Goal: Information Seeking & Learning: Learn about a topic

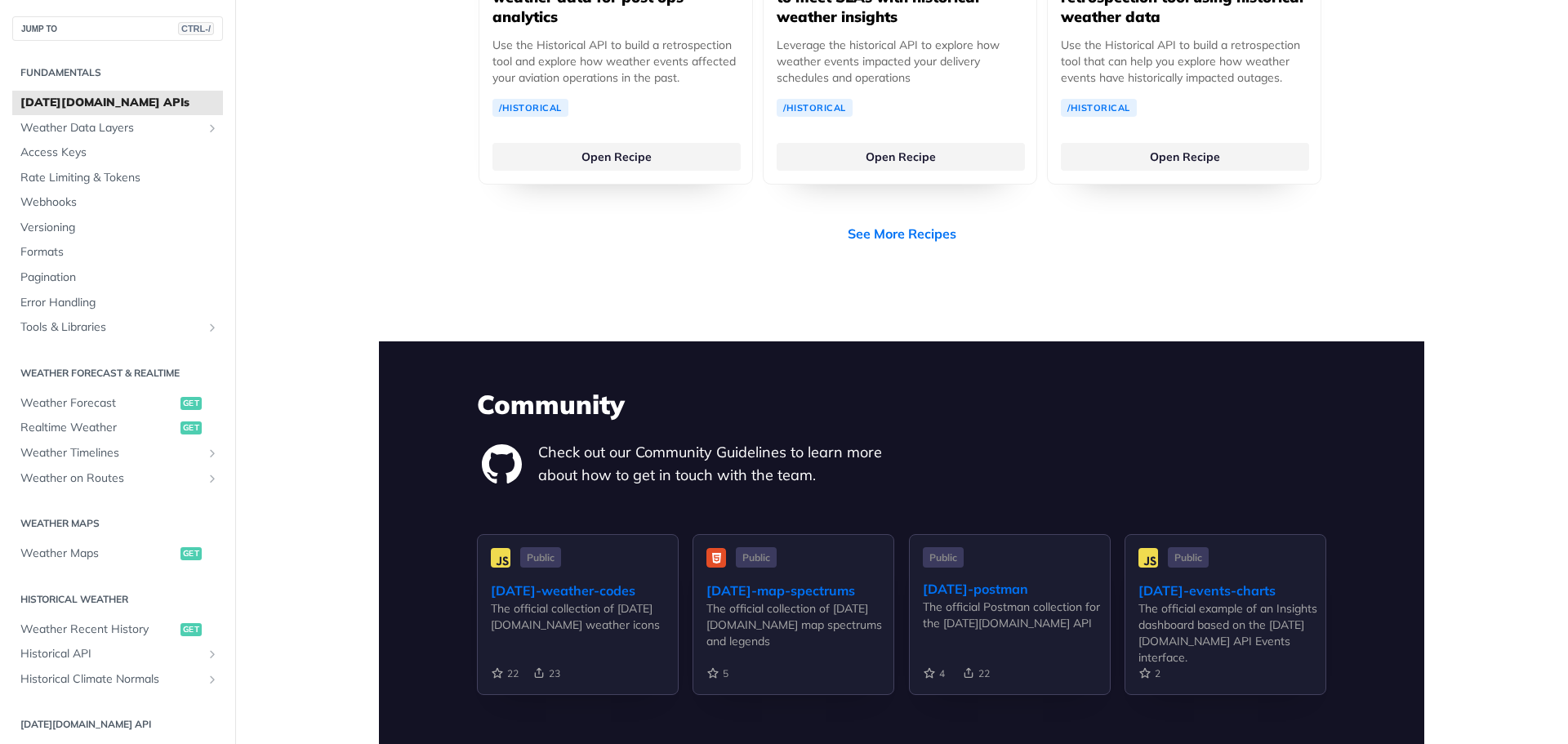
scroll to position [3595, 0]
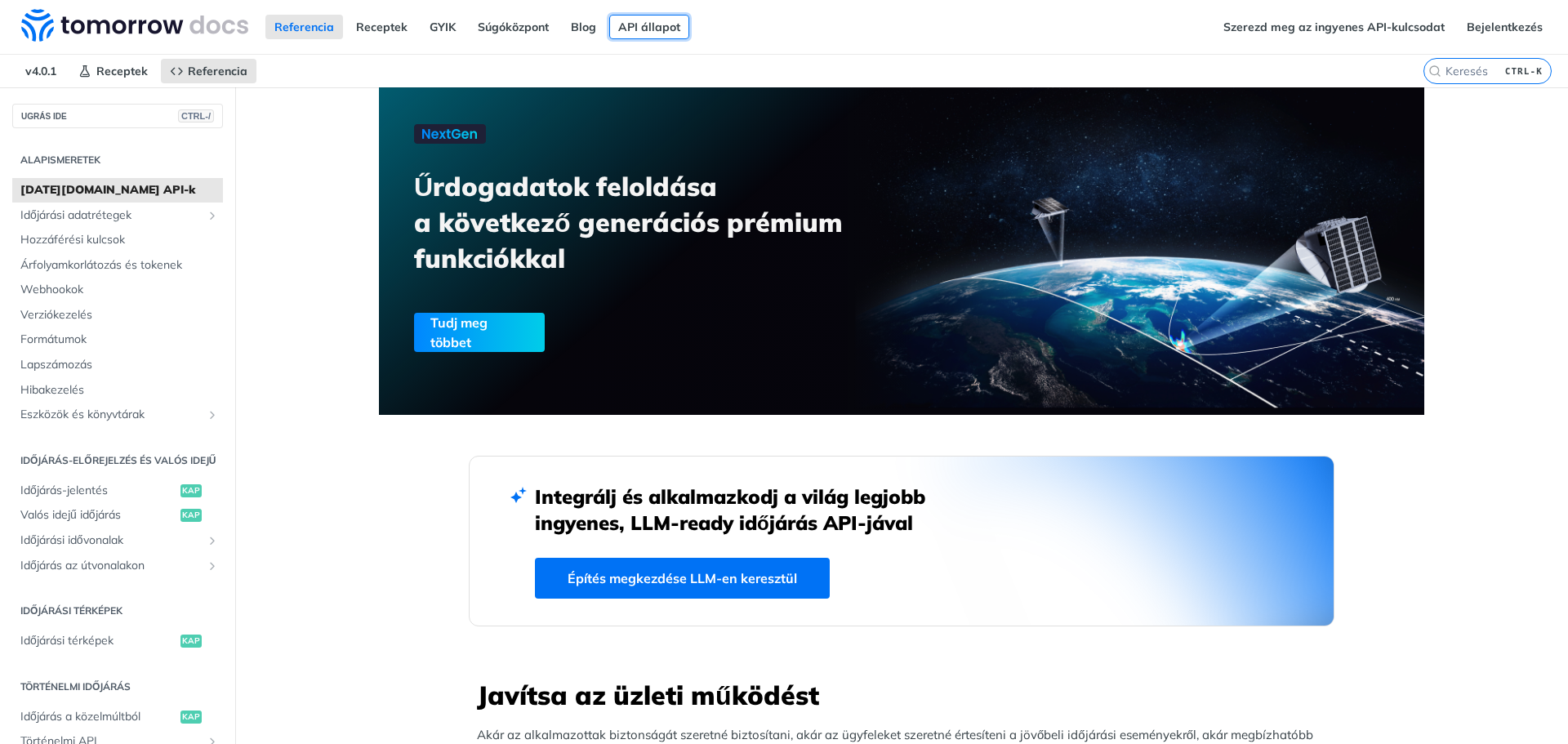
click at [650, 25] on font "API állapot" at bounding box center [649, 27] width 62 height 15
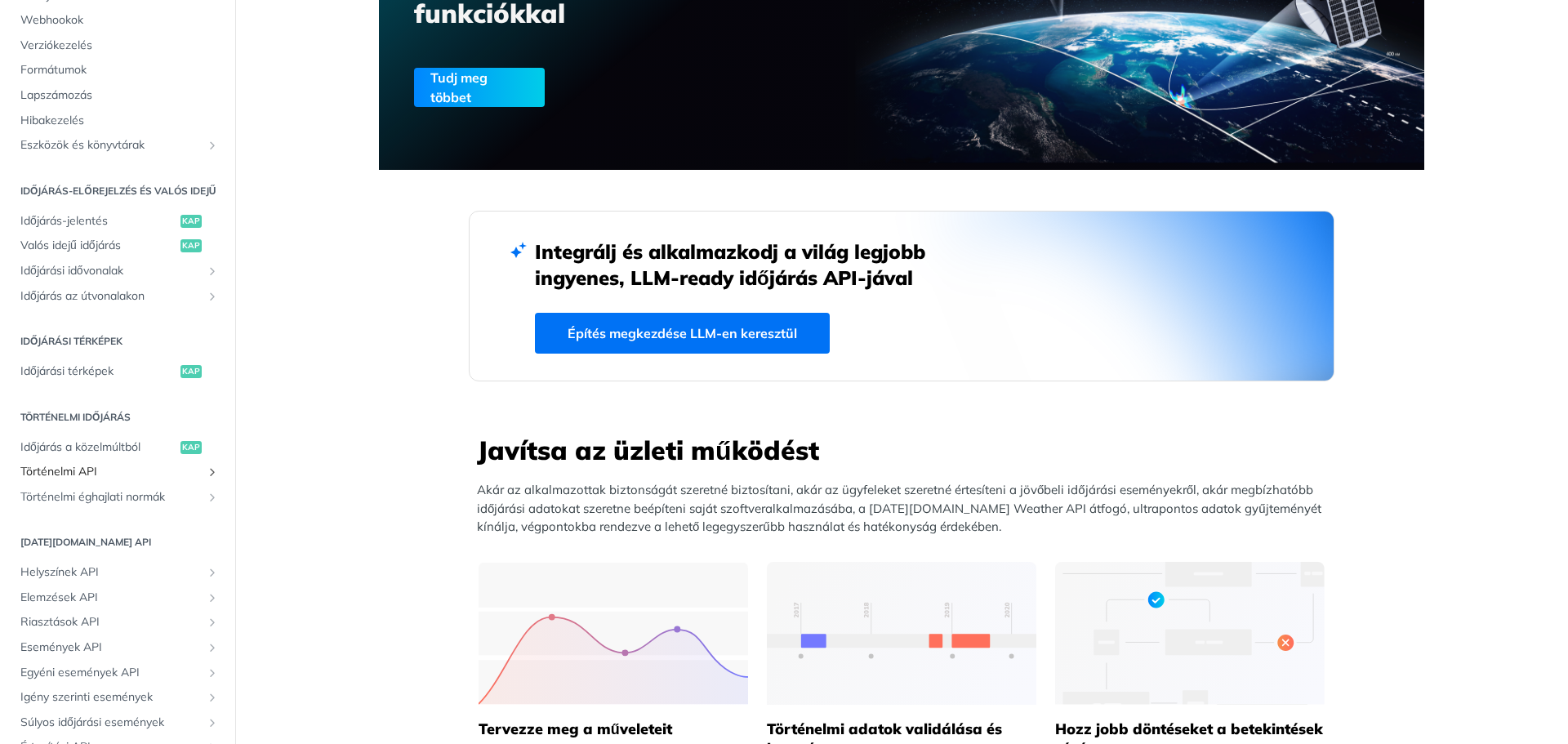
scroll to position [327, 0]
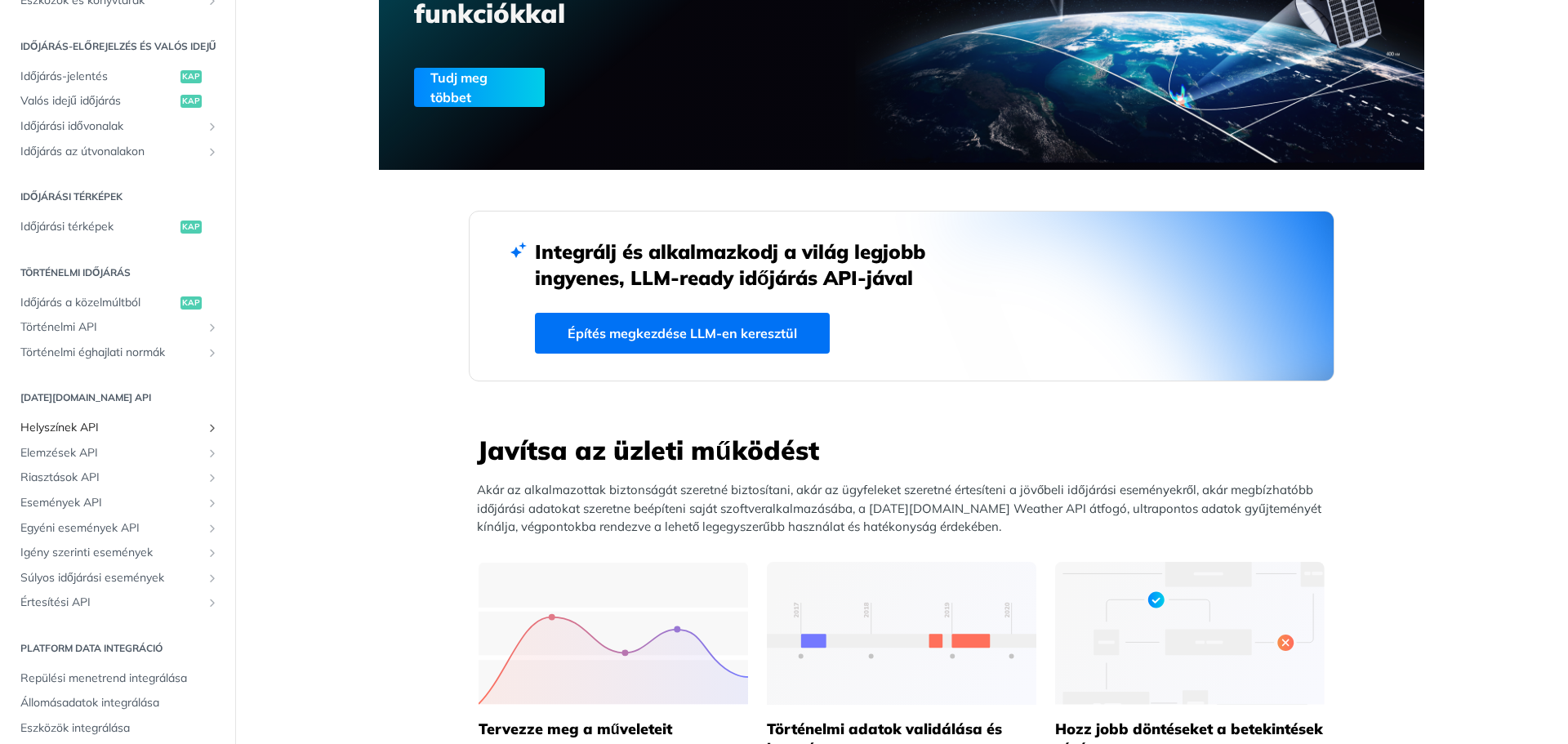
click at [74, 434] on font "Helyszínek API" at bounding box center [59, 427] width 78 height 15
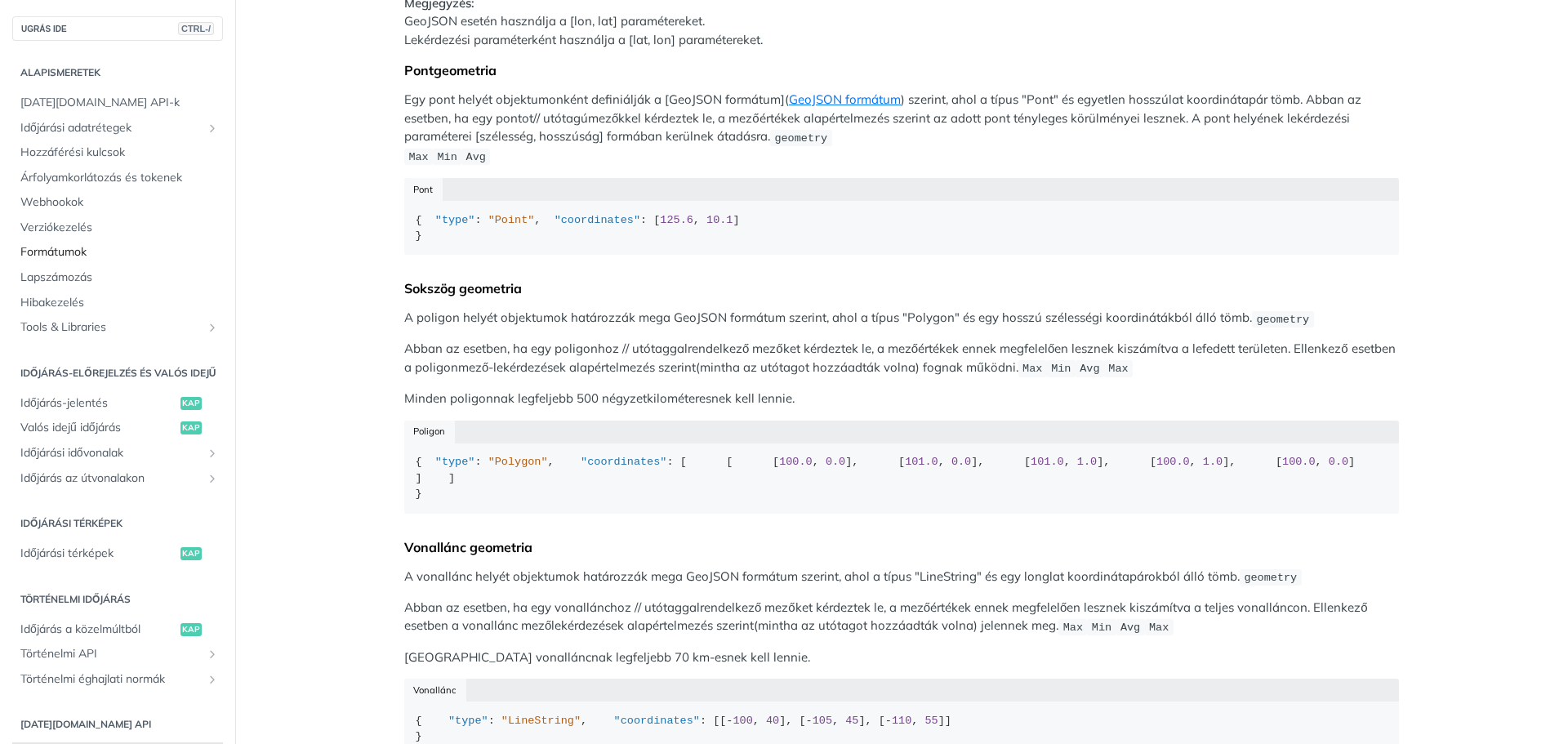
scroll to position [245, 0]
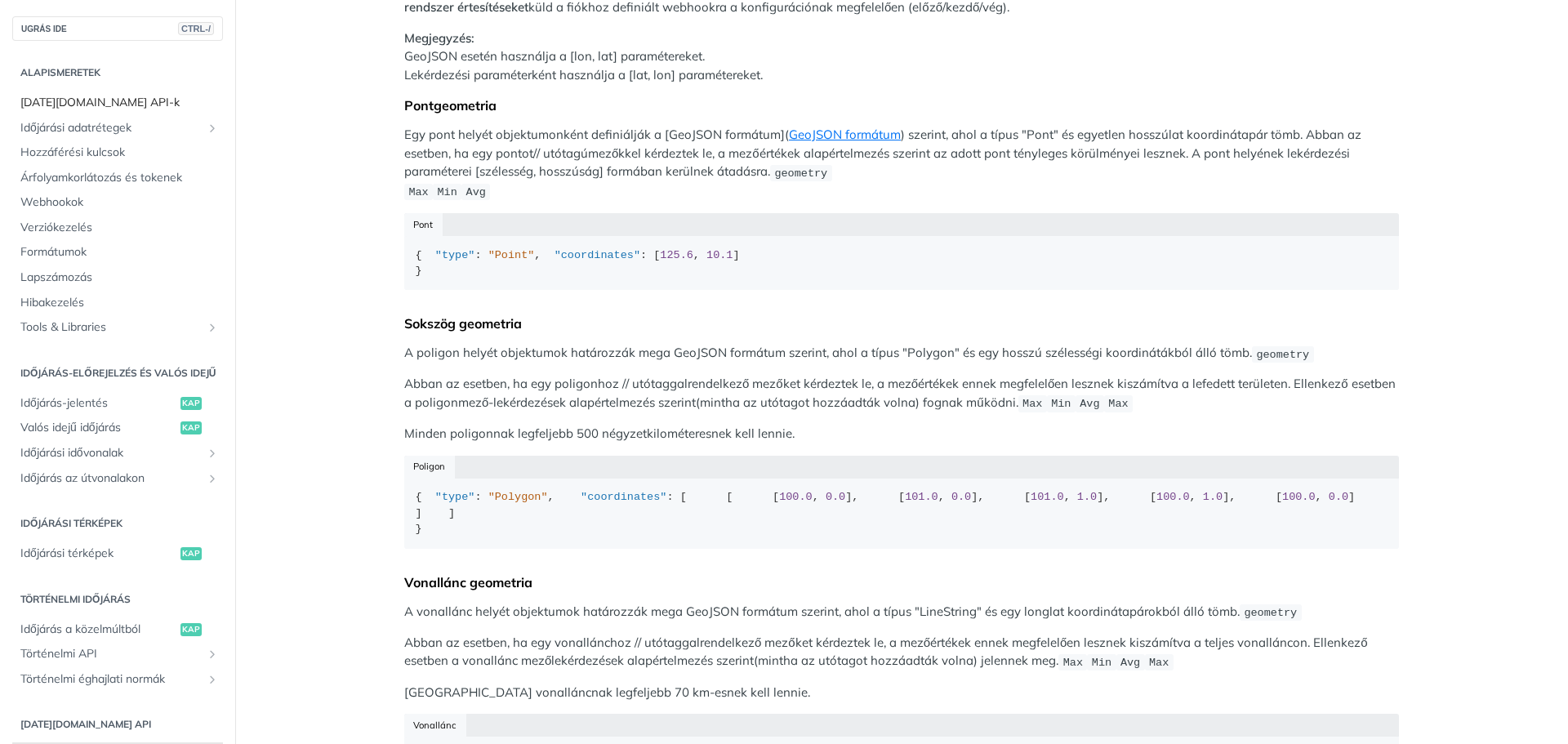
click at [107, 100] on font "Tomorrow.io API-k" at bounding box center [99, 102] width 159 height 15
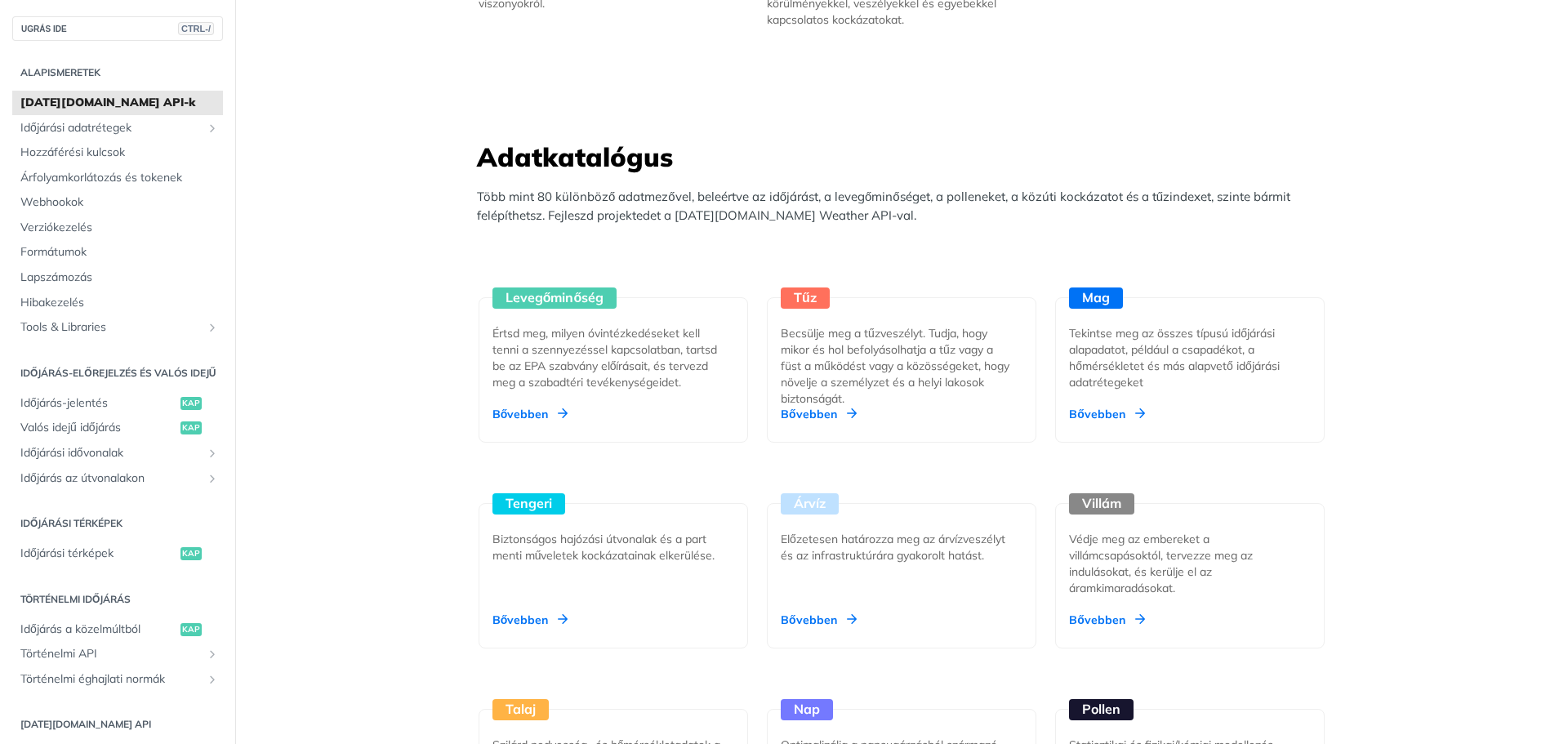
scroll to position [1062, 0]
